Goal: Task Accomplishment & Management: Manage account settings

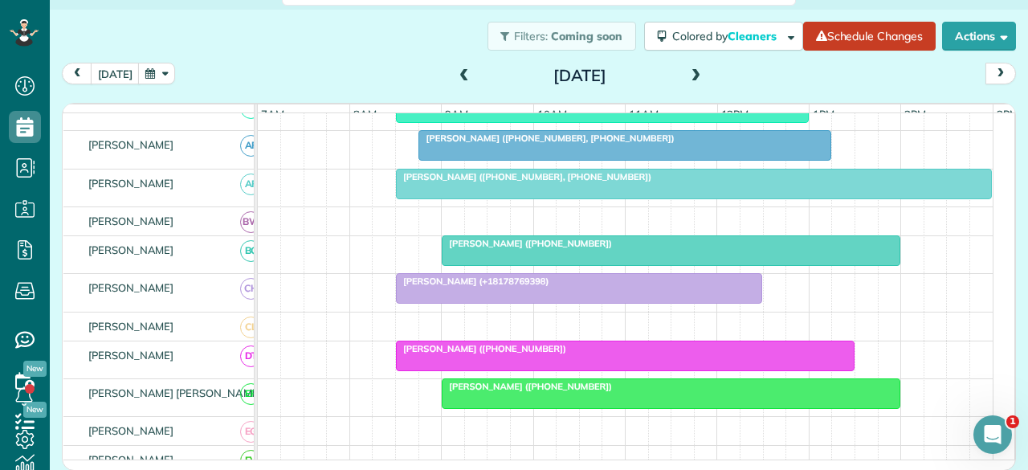
scroll to position [241, 0]
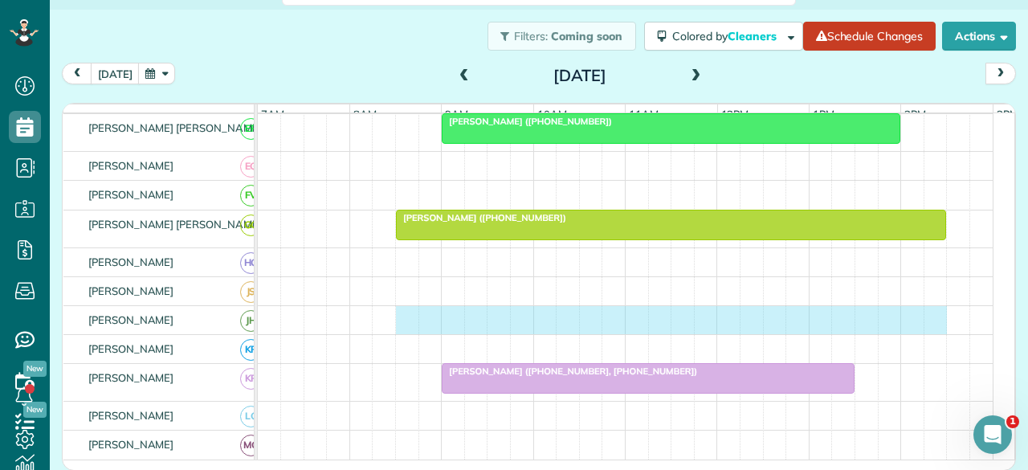
drag, startPoint x: 396, startPoint y: 320, endPoint x: 939, endPoint y: 347, distance: 544.2
click at [939, 347] on tbody "[PERSON_NAME] ([PHONE_NUMBER]) [PERSON_NAME] ([PHONE_NUMBER], [PHONE_NUMBER]) […" at bounding box center [625, 338] width 735 height 1415
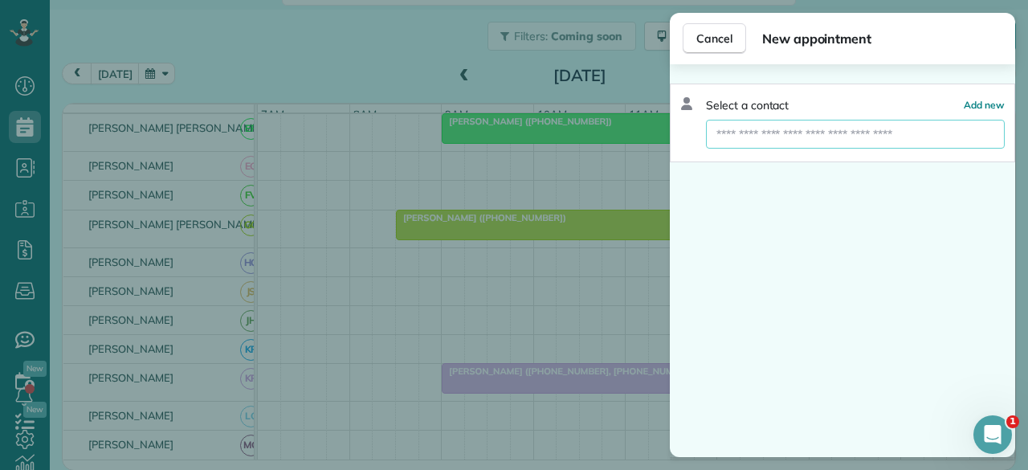
click at [825, 132] on input "text" at bounding box center [855, 134] width 299 height 29
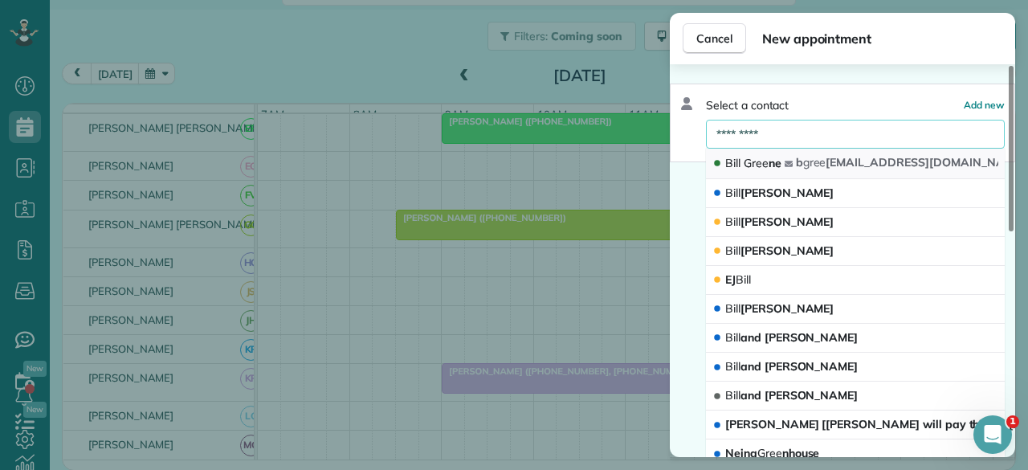
type input "*********"
click at [805, 165] on button "[PERSON_NAME] ne b gree [EMAIL_ADDRESS][DOMAIN_NAME]" at bounding box center [855, 164] width 299 height 31
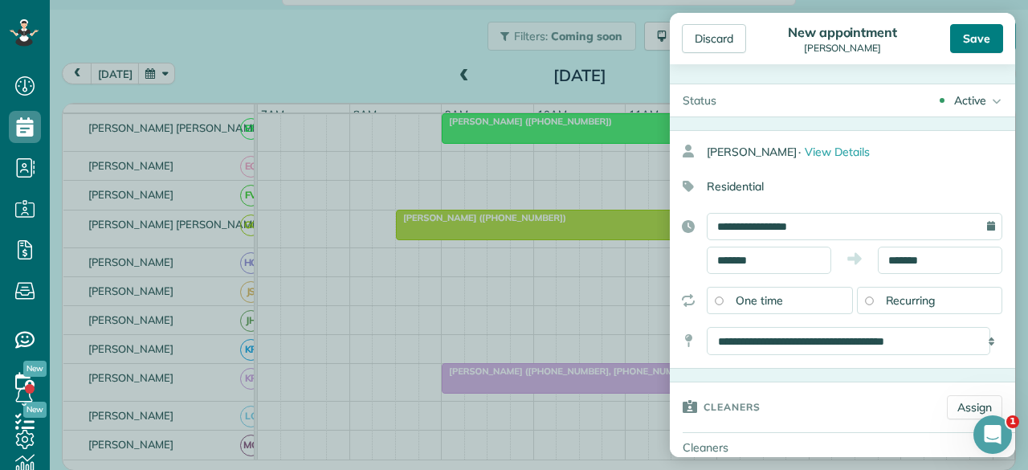
click at [970, 33] on div "Save" at bounding box center [976, 38] width 53 height 29
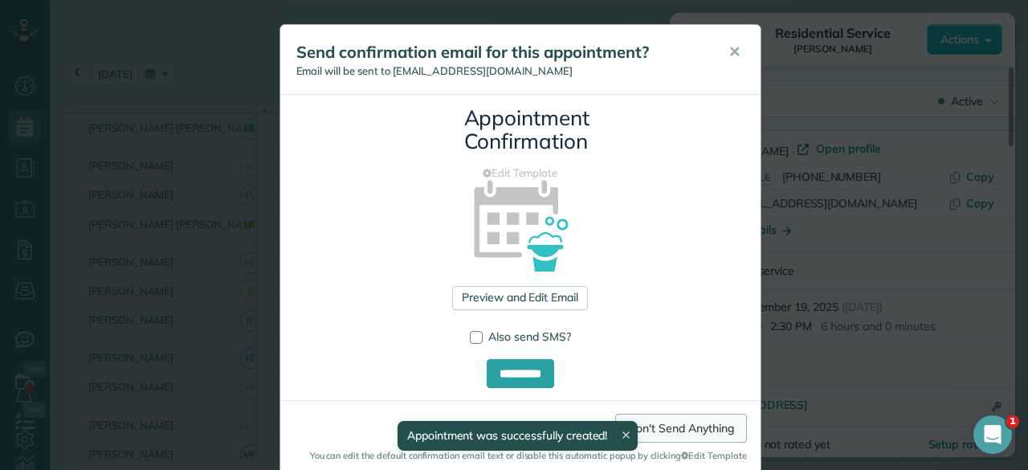
click at [660, 434] on link "Don't Send Anything" at bounding box center [680, 427] width 131 height 29
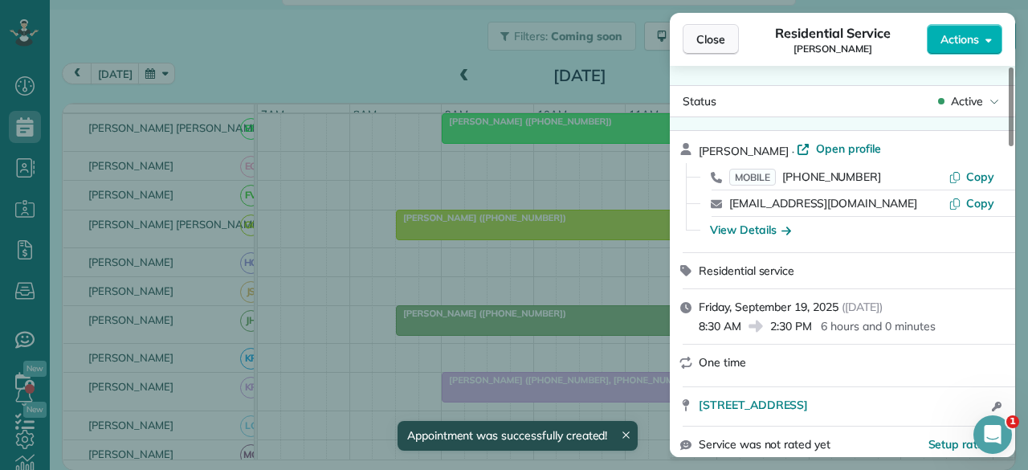
click at [712, 39] on span "Close" at bounding box center [710, 39] width 29 height 16
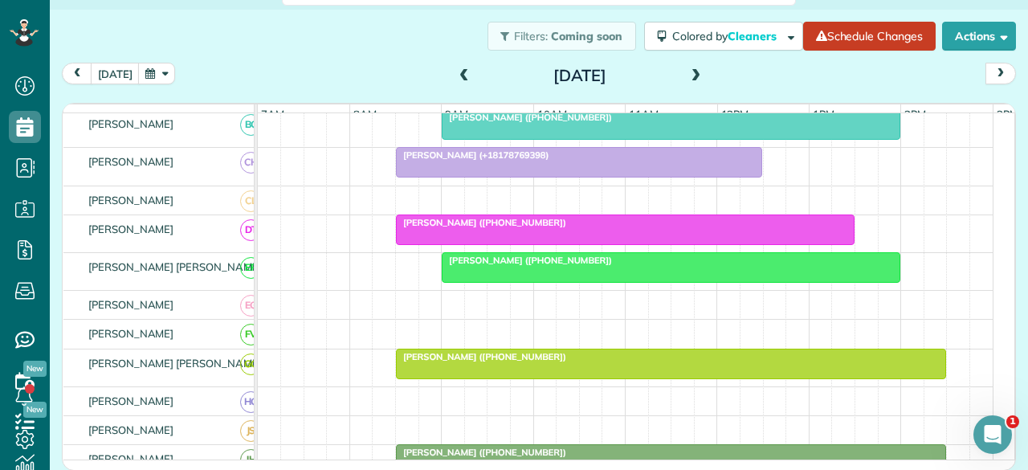
scroll to position [321, 0]
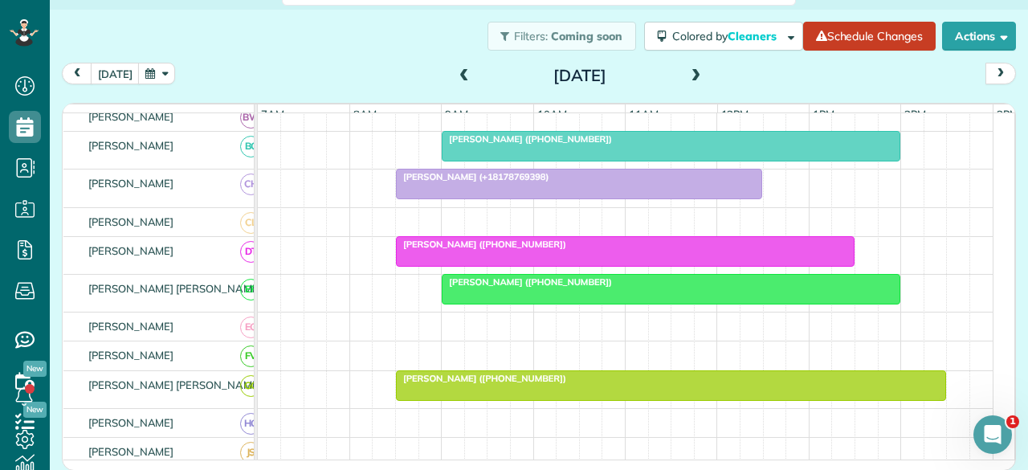
click at [690, 78] on span at bounding box center [696, 76] width 18 height 14
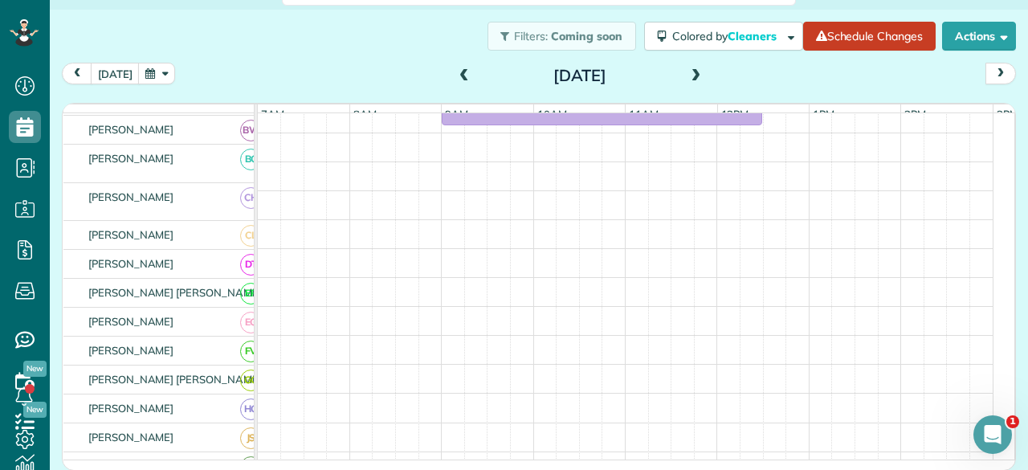
scroll to position [374, 0]
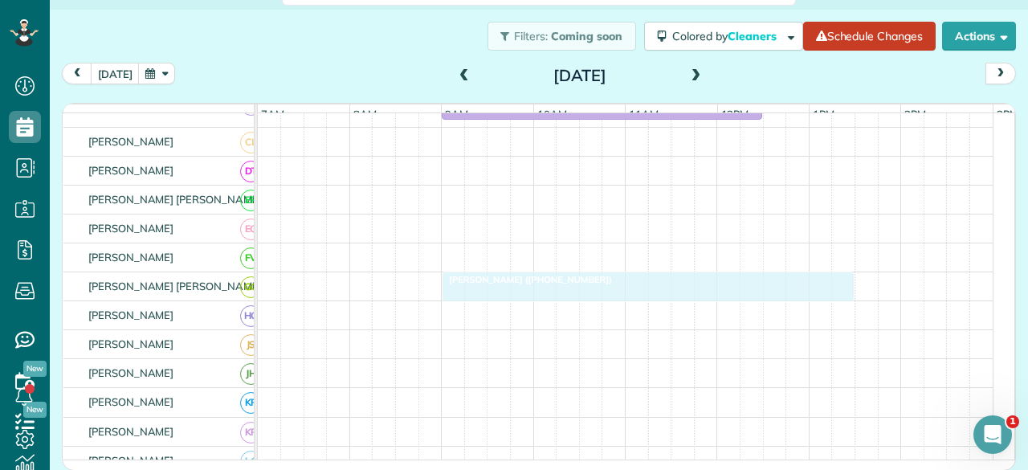
drag, startPoint x: 486, startPoint y: 271, endPoint x: 479, endPoint y: 299, distance: 29.0
